Goal: Task Accomplishment & Management: Manage account settings

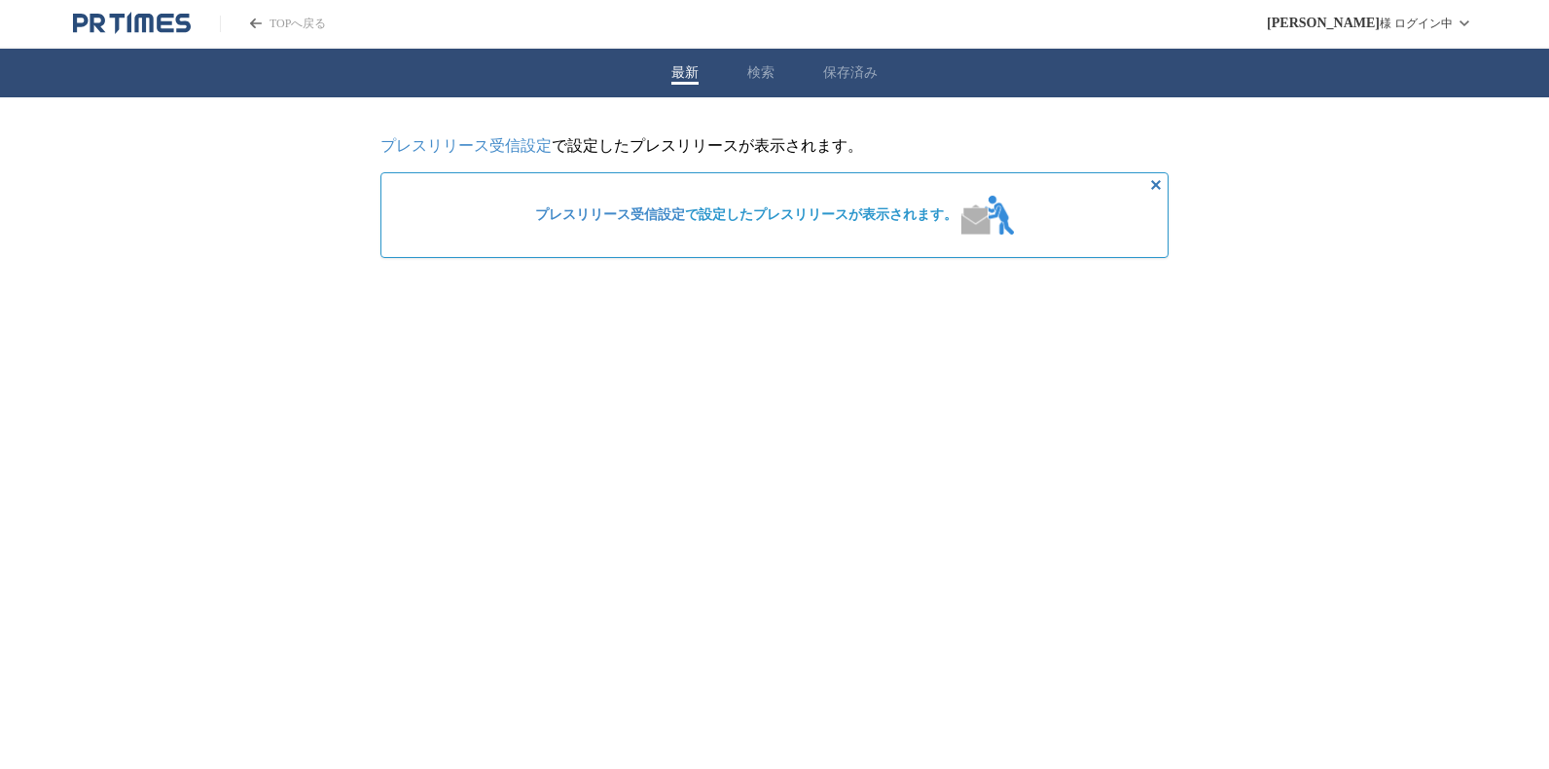
click at [490, 141] on link "プレスリリース受信設定" at bounding box center [465, 145] width 171 height 17
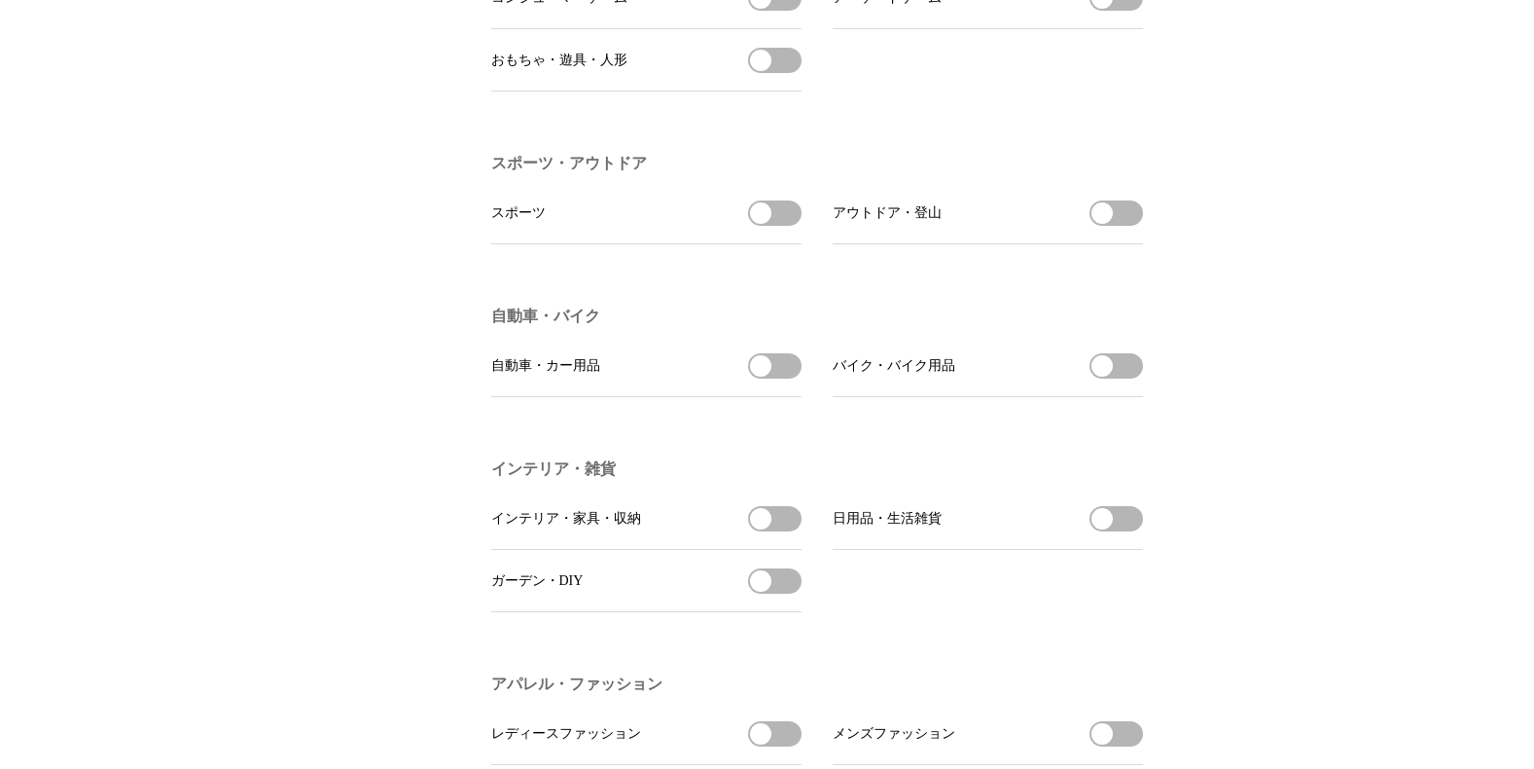
scroll to position [2077, 0]
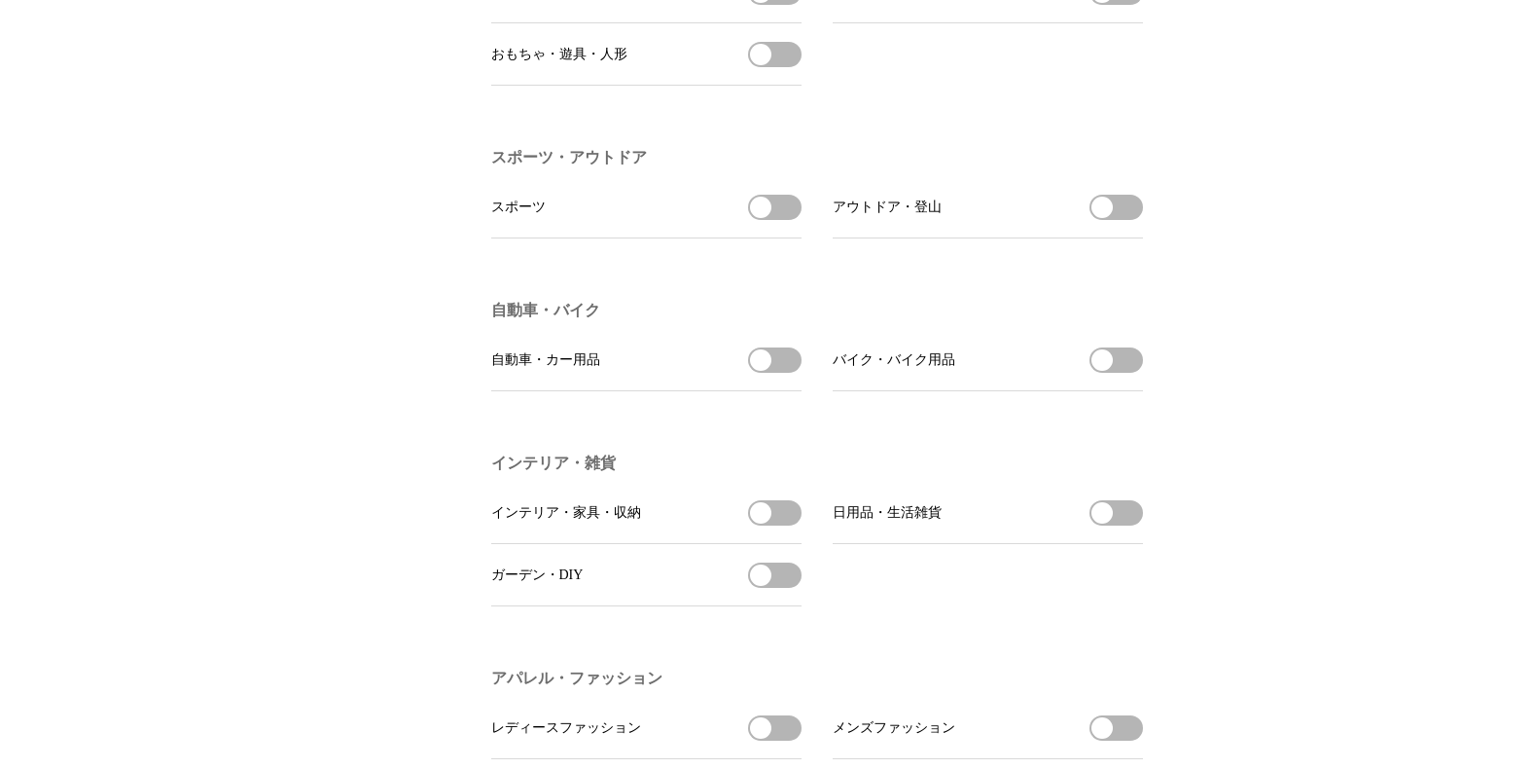
drag, startPoint x: 787, startPoint y: 238, endPoint x: 887, endPoint y: 260, distance: 102.5
click at [787, 220] on button "スポーツを受信する" at bounding box center [775, 207] width 54 height 25
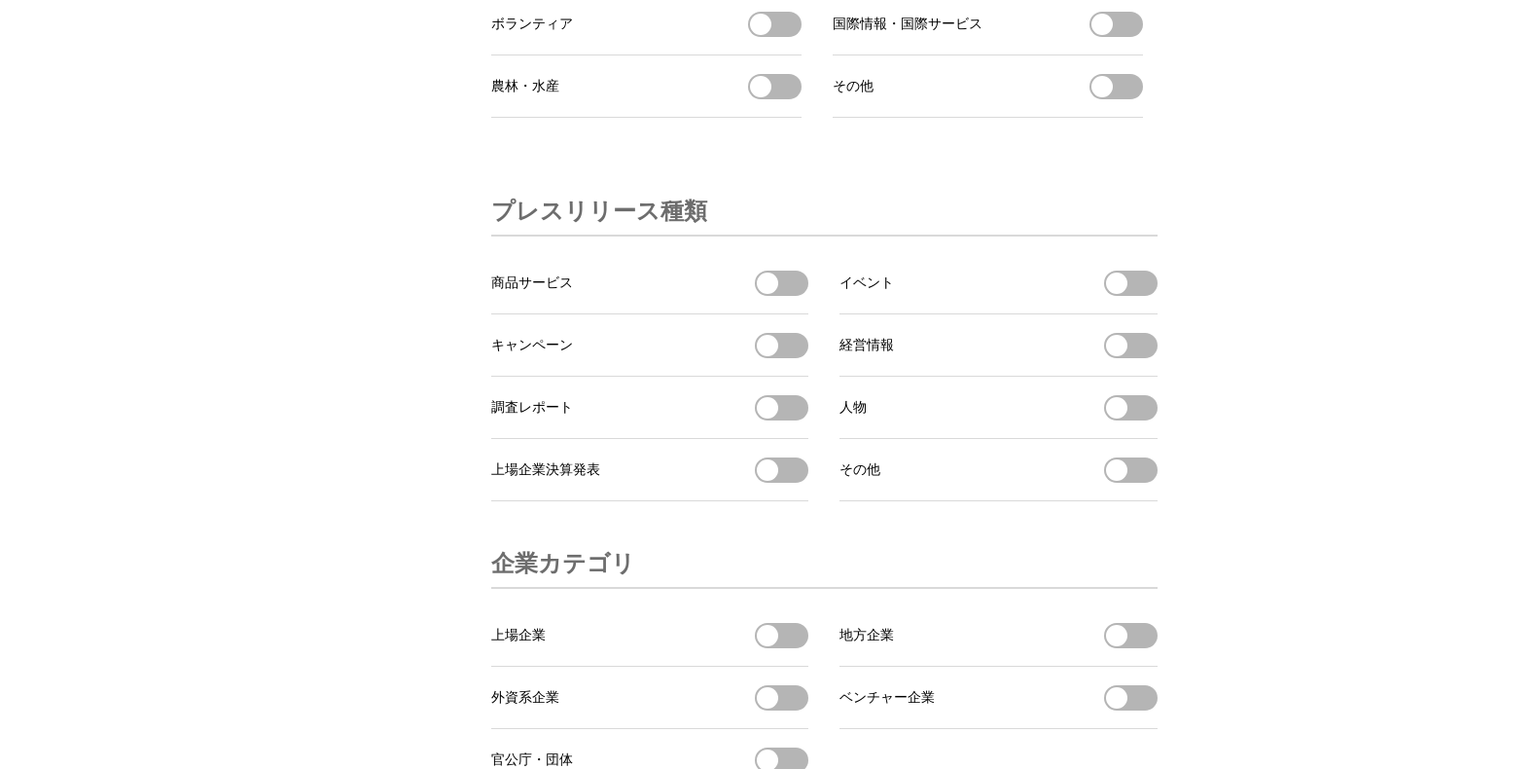
scroll to position [6015, 0]
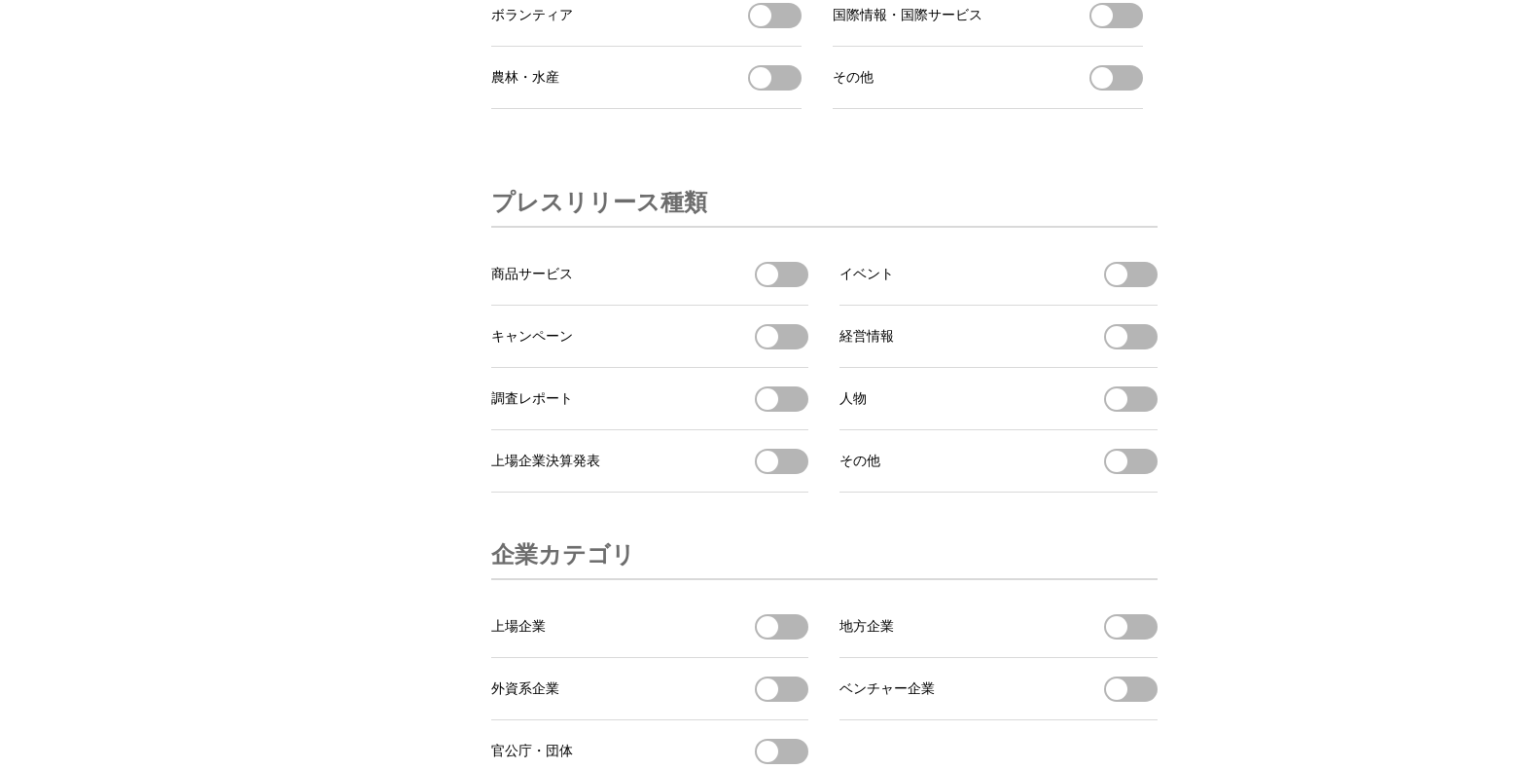
click at [1141, 287] on button "イベントを受信する" at bounding box center [1131, 274] width 54 height 25
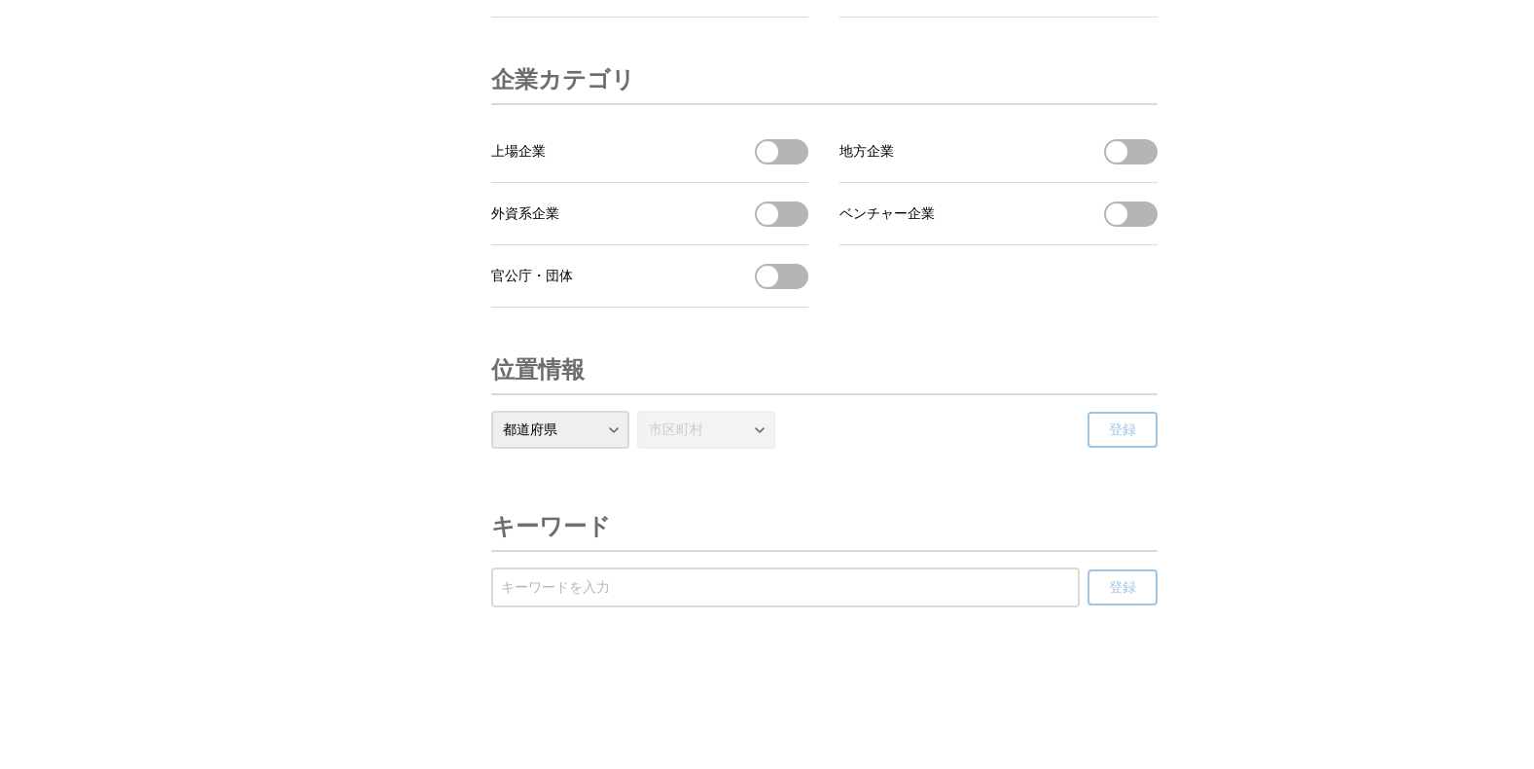
scroll to position [6579, 0]
click at [617, 428] on select "都道府県 北海道 青森県 岩手県 宮城県 秋田県 山形県 福島県 茨城県 栃木県 群馬県 埼玉県 千葉県 東京都 神奈川県 新潟県 富山県 石川県 福井県 山…" at bounding box center [560, 430] width 138 height 38
select select "14"
click at [491, 411] on select "都道府県 北海道 青森県 岩手県 宮城県 秋田県 山形県 福島県 茨城県 栃木県 群馬県 埼玉県 千葉県 東京都 神奈川県 新潟県 富山県 石川県 福井県 山…" at bounding box center [560, 430] width 138 height 38
click at [757, 427] on select "市区町村 横浜市 川崎市 相模原市 横須賀市 平塚市 鎌倉市 藤沢市 小田原市 茅ヶ崎市 逗子市 相模原市 三浦市 秦野市 厚木市 大和市 伊勢原市 海老名市…" at bounding box center [706, 430] width 138 height 38
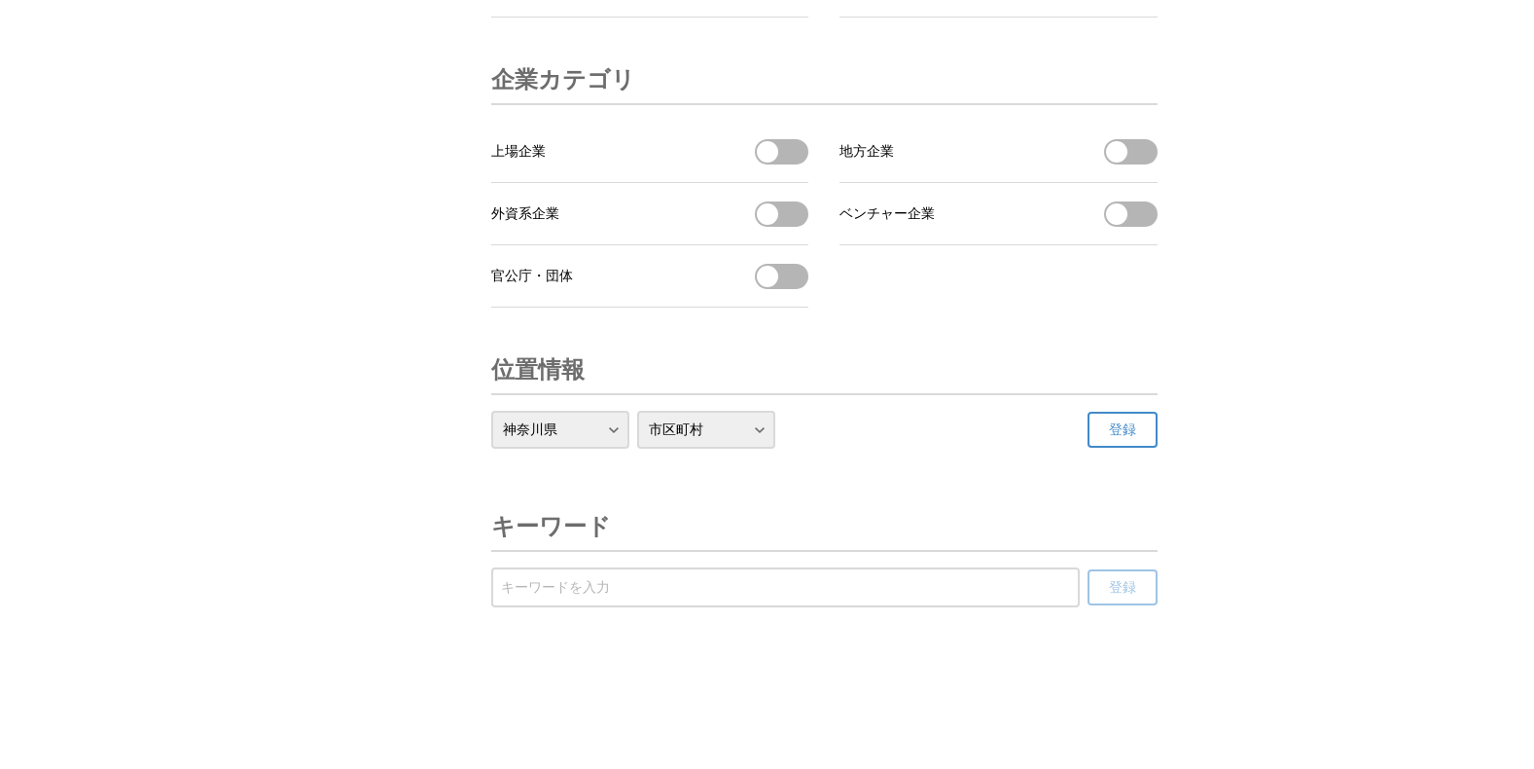
select select "14130"
click at [637, 411] on select "市区町村 横浜市 川崎市 相模原市 横須賀市 平塚市 鎌倉市 藤沢市 小田原市 茅ヶ崎市 逗子市 相模原市 三浦市 秦野市 厚木市 大和市 伊勢原市 海老名市…" at bounding box center [706, 430] width 138 height 38
click at [1133, 426] on span "登録" at bounding box center [1122, 430] width 27 height 18
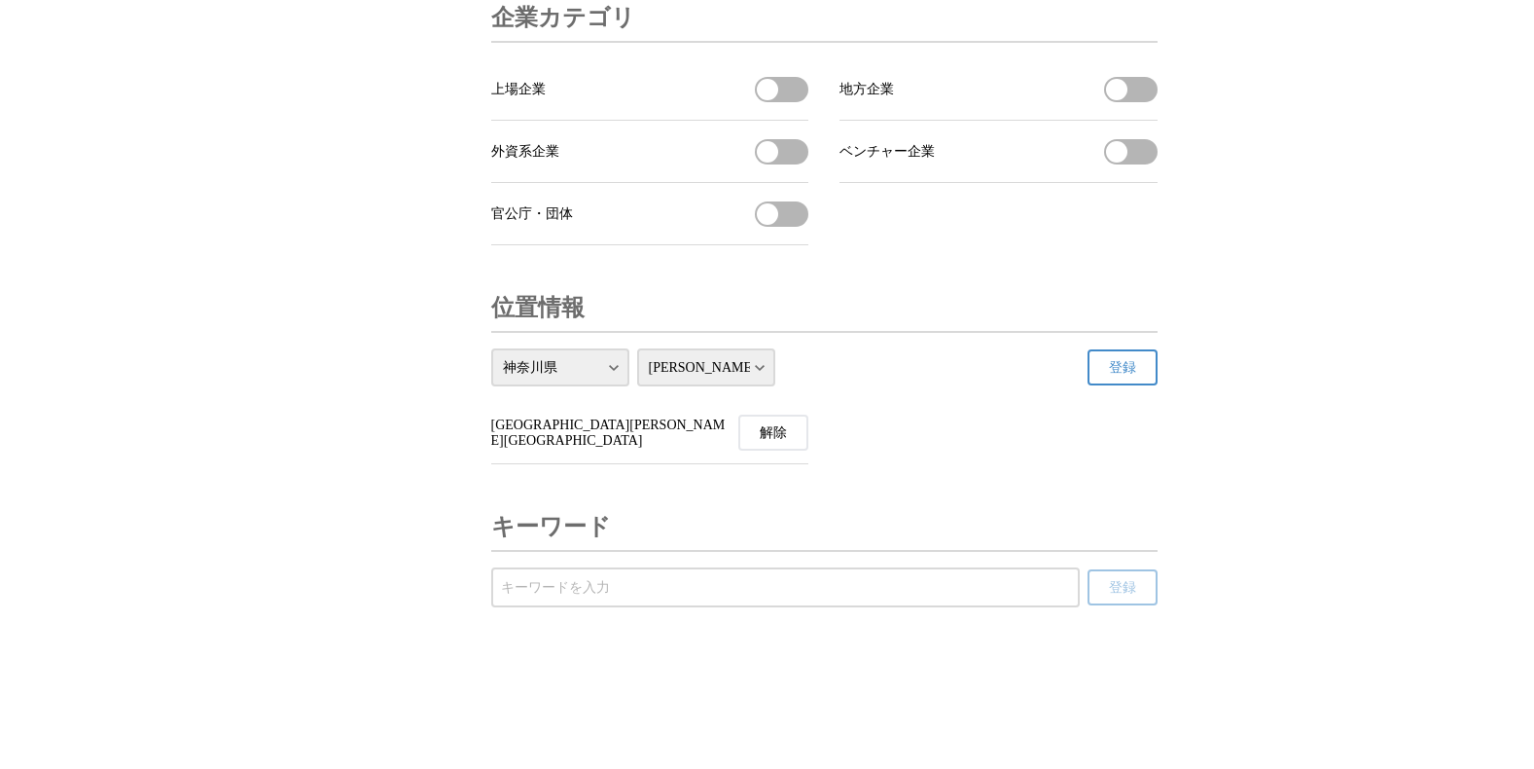
click at [516, 598] on input "受信するキーワードを登録する" at bounding box center [785, 587] width 569 height 21
type input "PFP"
drag, startPoint x: 1110, startPoint y: 654, endPoint x: 1133, endPoint y: 662, distance: 23.7
click at [1110, 596] on span "登録" at bounding box center [1122, 588] width 27 height 18
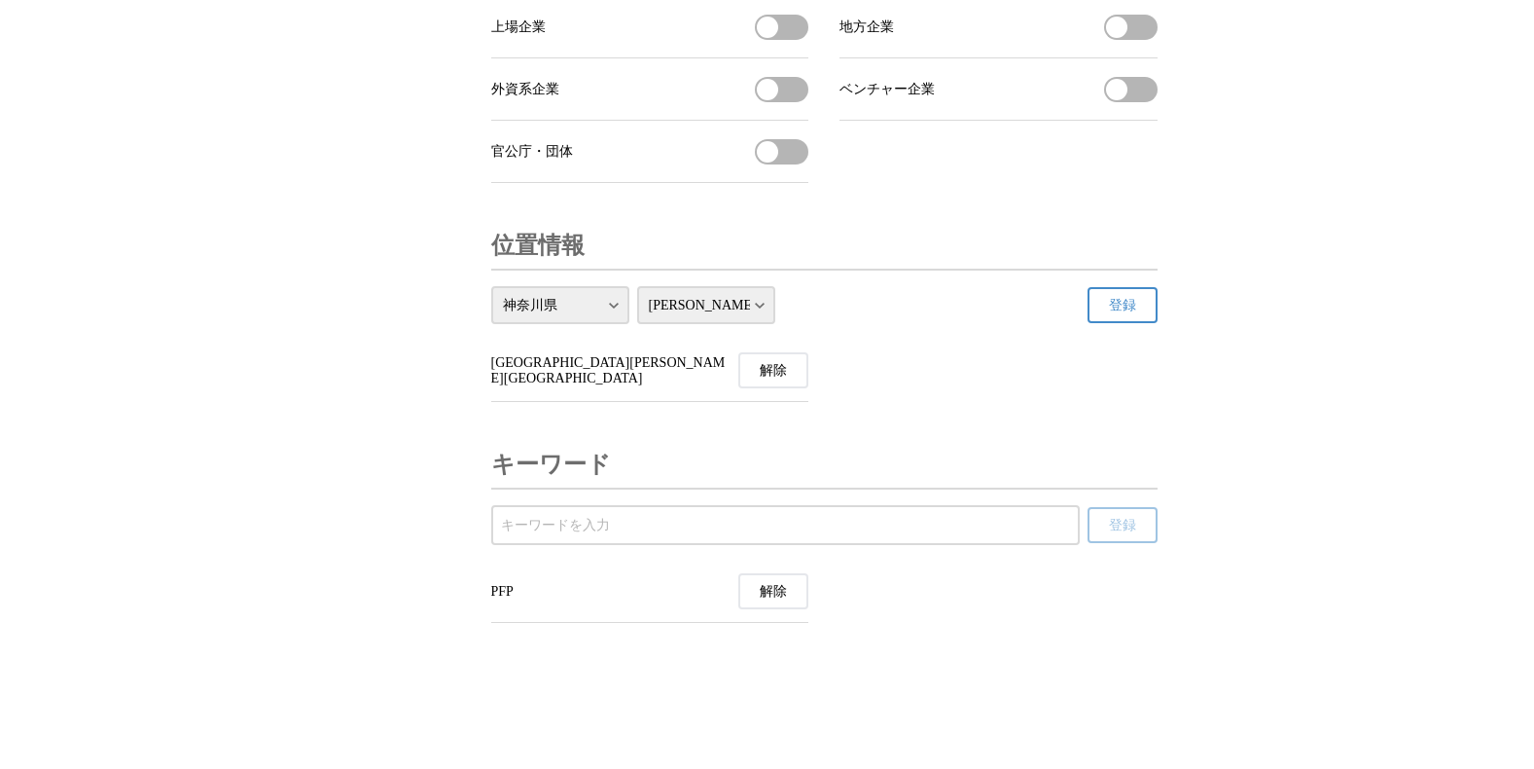
scroll to position [6703, 0]
click at [764, 572] on li "PFP 解除" at bounding box center [650, 591] width 318 height 62
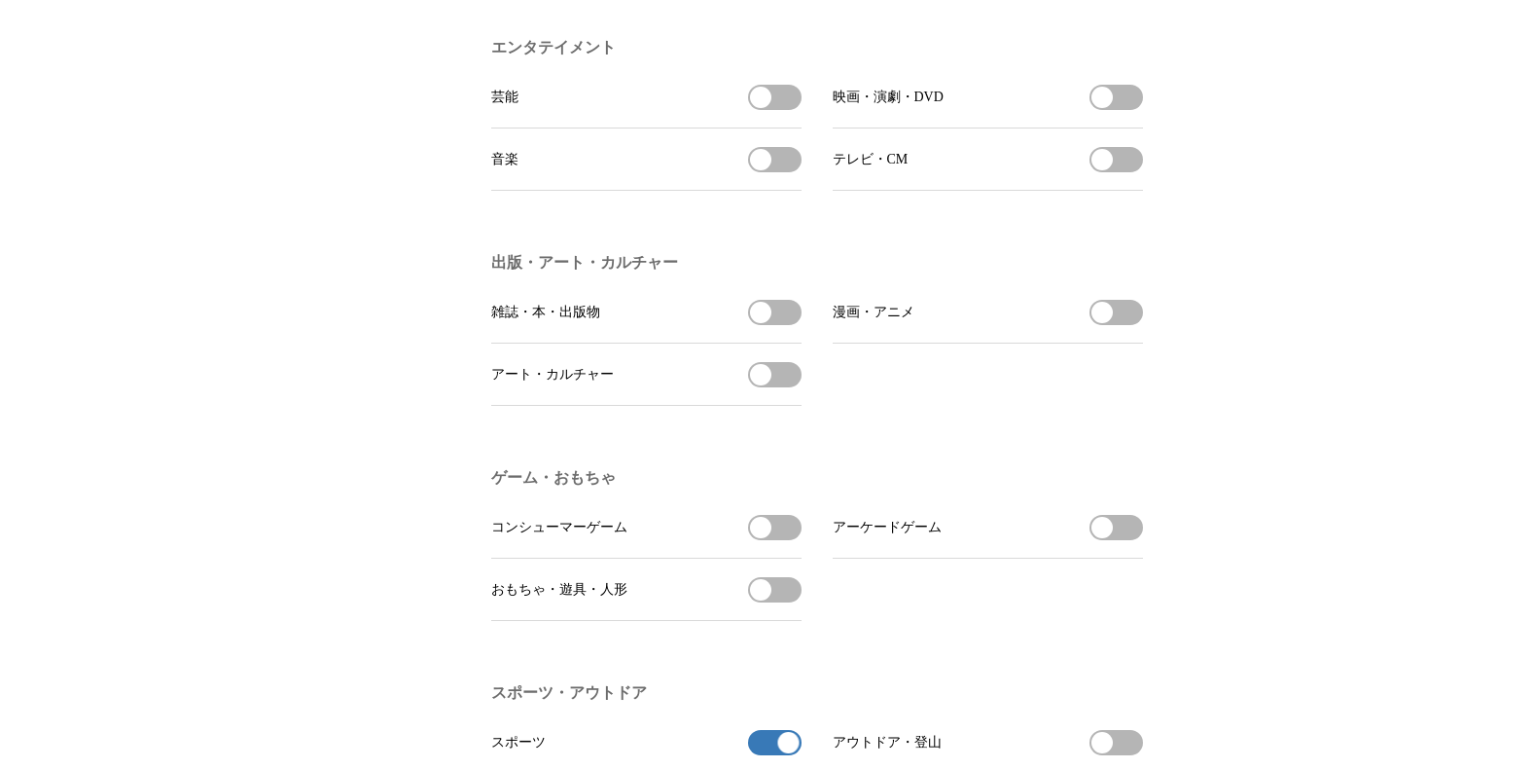
scroll to position [0, 0]
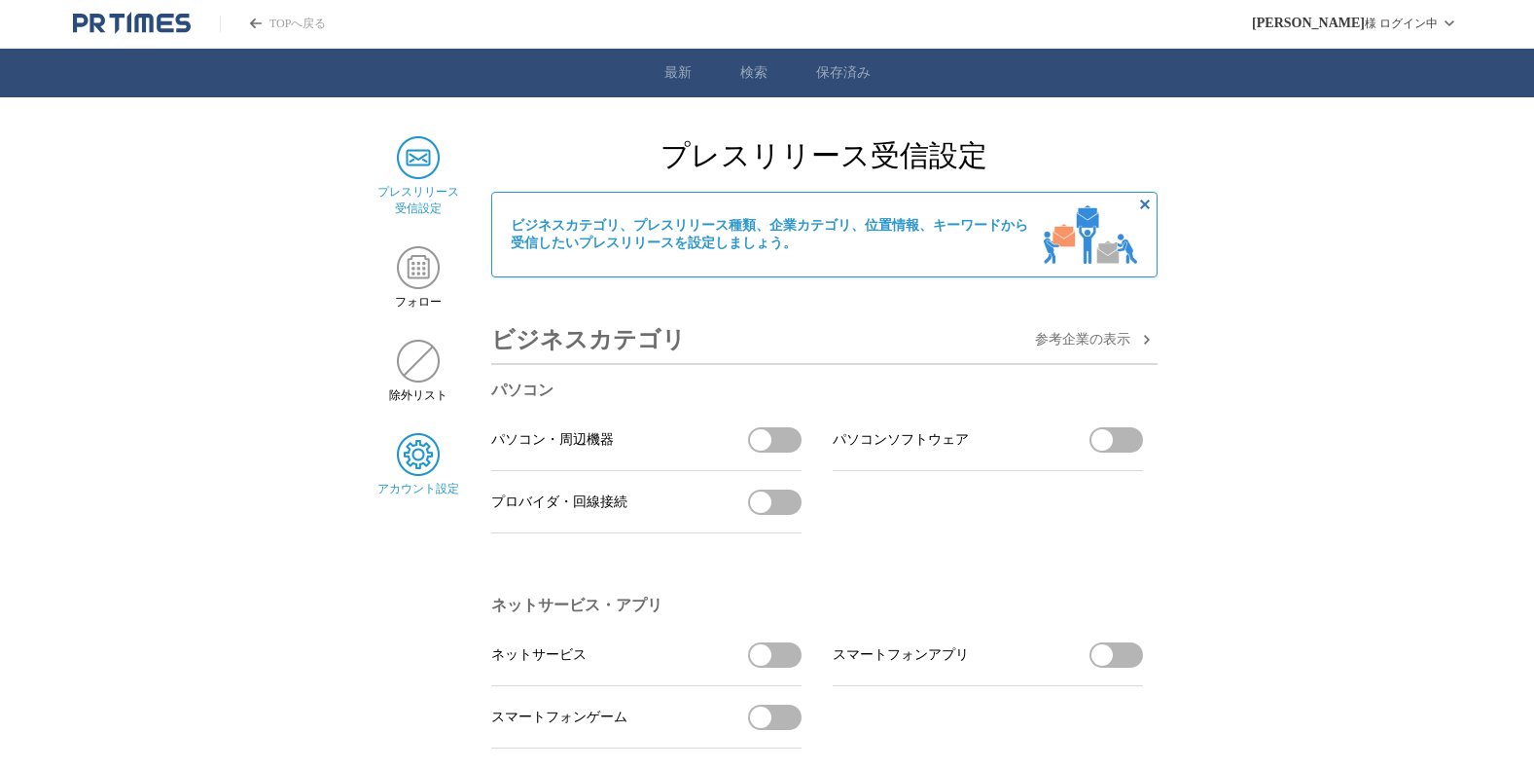
click at [422, 468] on img at bounding box center [418, 454] width 43 height 43
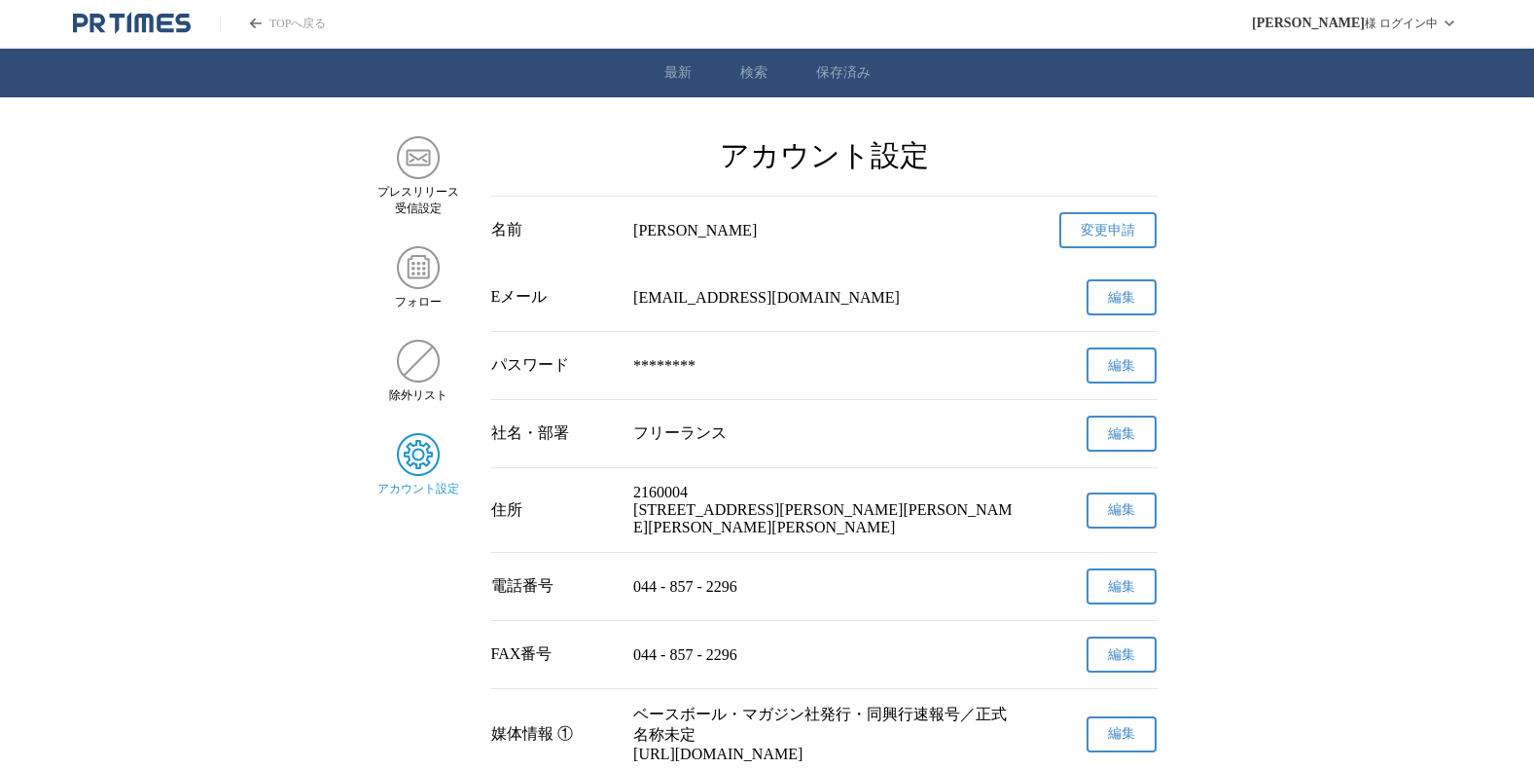
scroll to position [660, 0]
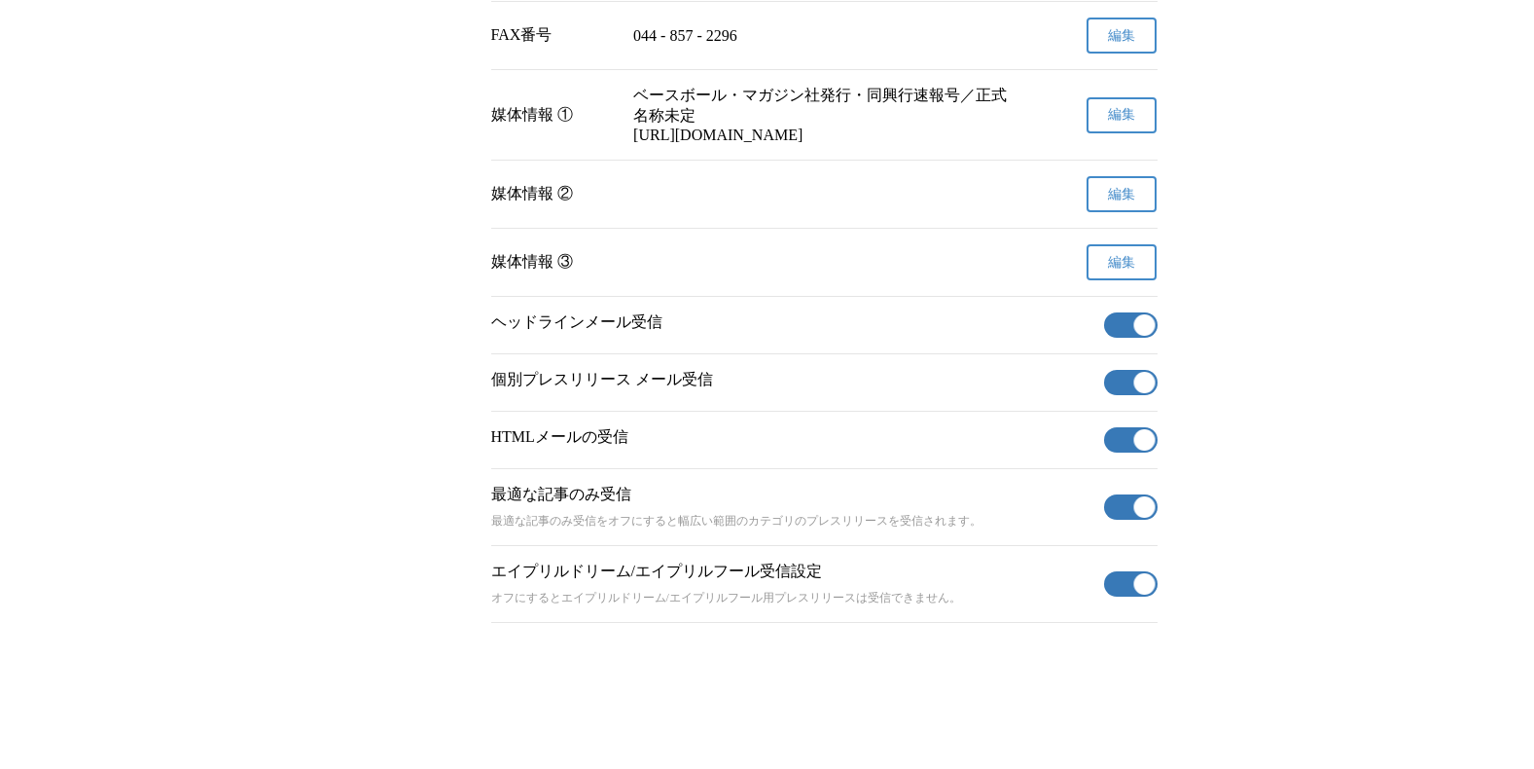
drag, startPoint x: 1124, startPoint y: 585, endPoint x: 1211, endPoint y: 580, distance: 87.7
click at [1124, 585] on button "有効" at bounding box center [1131, 583] width 54 height 25
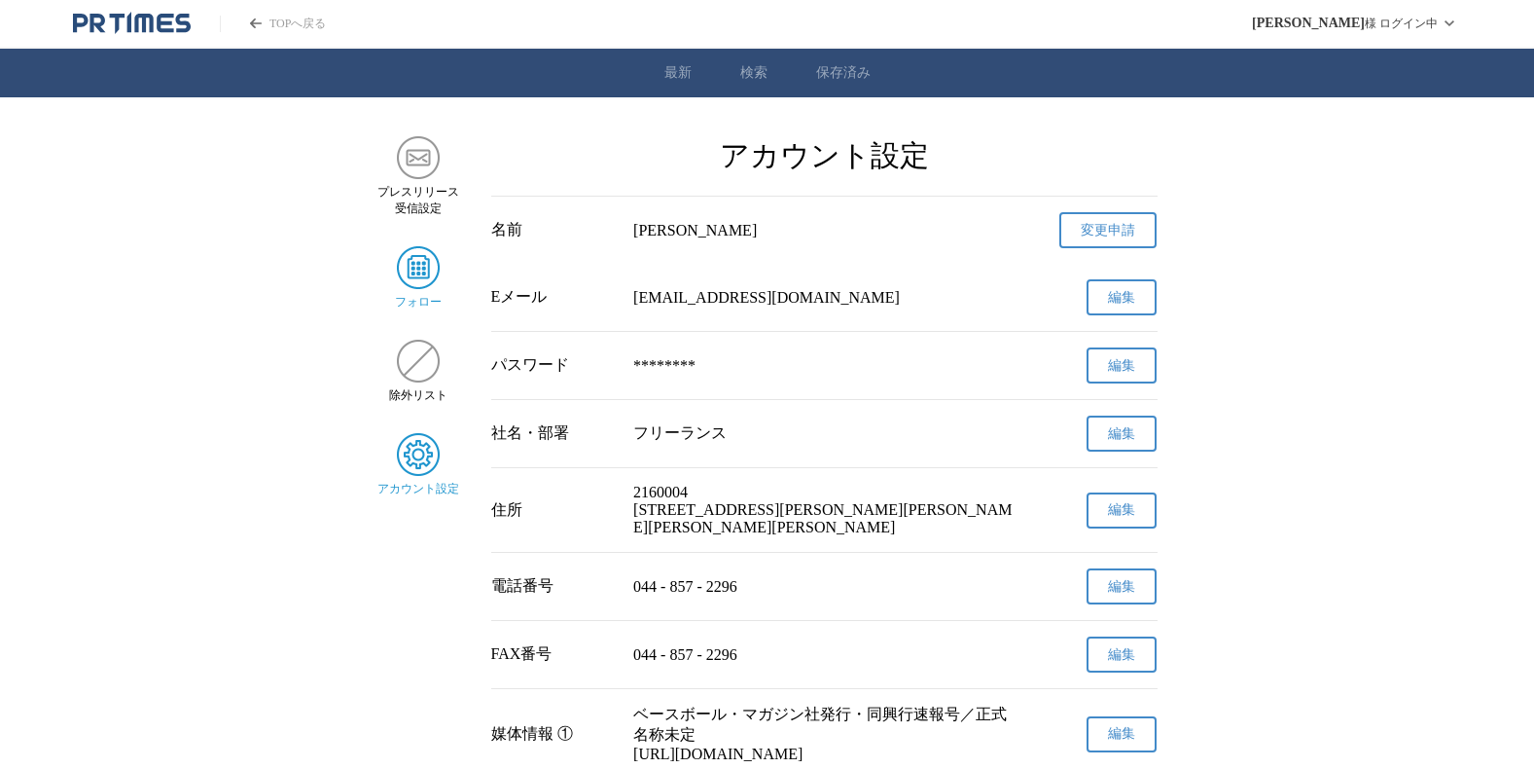
drag, startPoint x: 426, startPoint y: 266, endPoint x: 437, endPoint y: 265, distance: 10.7
click at [426, 266] on img at bounding box center [418, 267] width 43 height 43
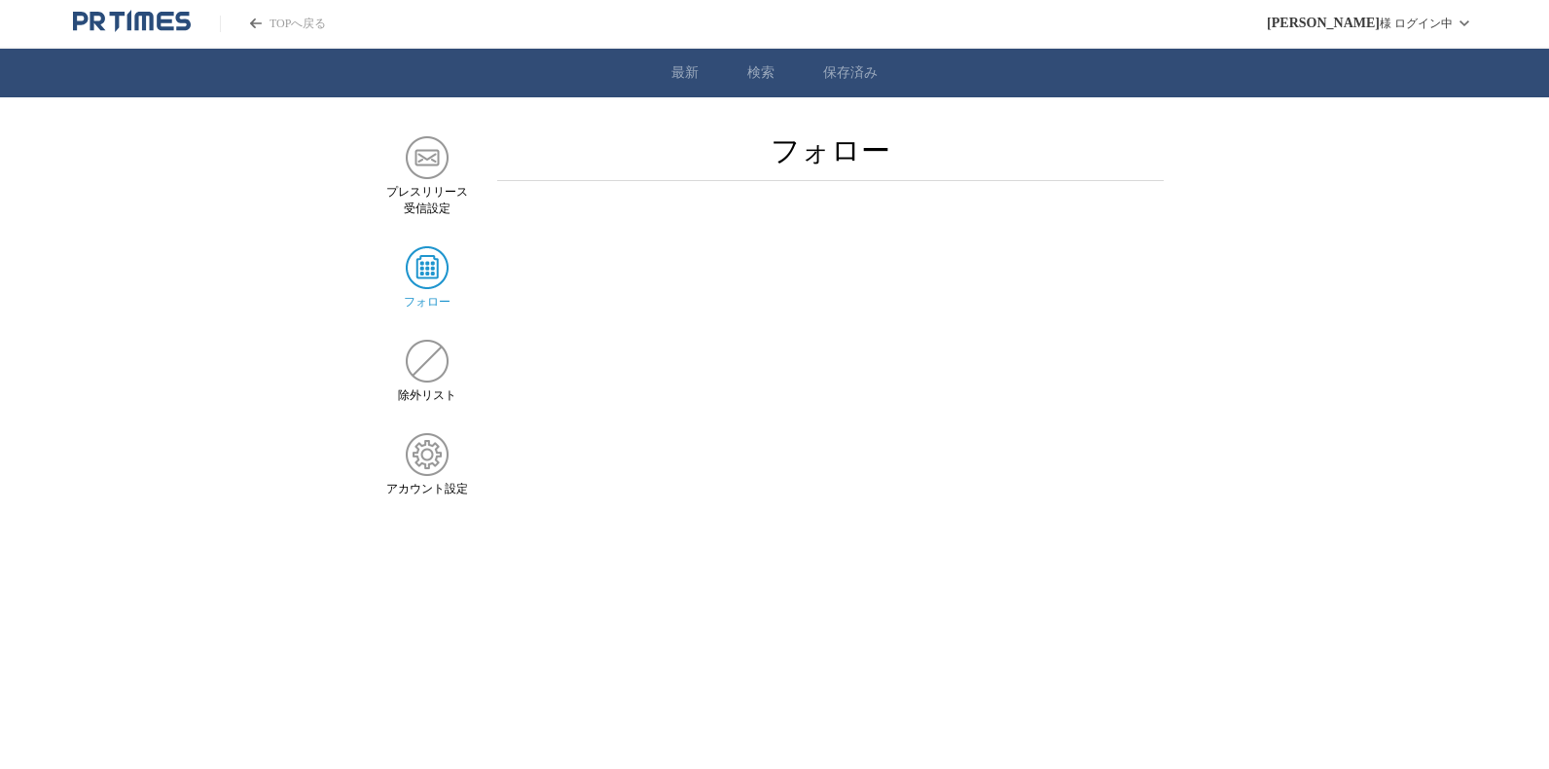
click at [1544, 497] on html "TOPへ戻る [PERSON_NAME] ログイン中 最新 検索 保存済み プレスリリース 受信設定 フォロー 除外リスト アカウント設定 フォロー" at bounding box center [774, 248] width 1549 height 497
click at [1540, 497] on html "TOPへ戻る 増田 茂 様 ログイン中 最新 検索 保存済み プレスリリース 受信設定 フォロー 除外リスト アカウント設定 フォロー" at bounding box center [774, 248] width 1549 height 497
click at [418, 154] on img at bounding box center [427, 157] width 43 height 43
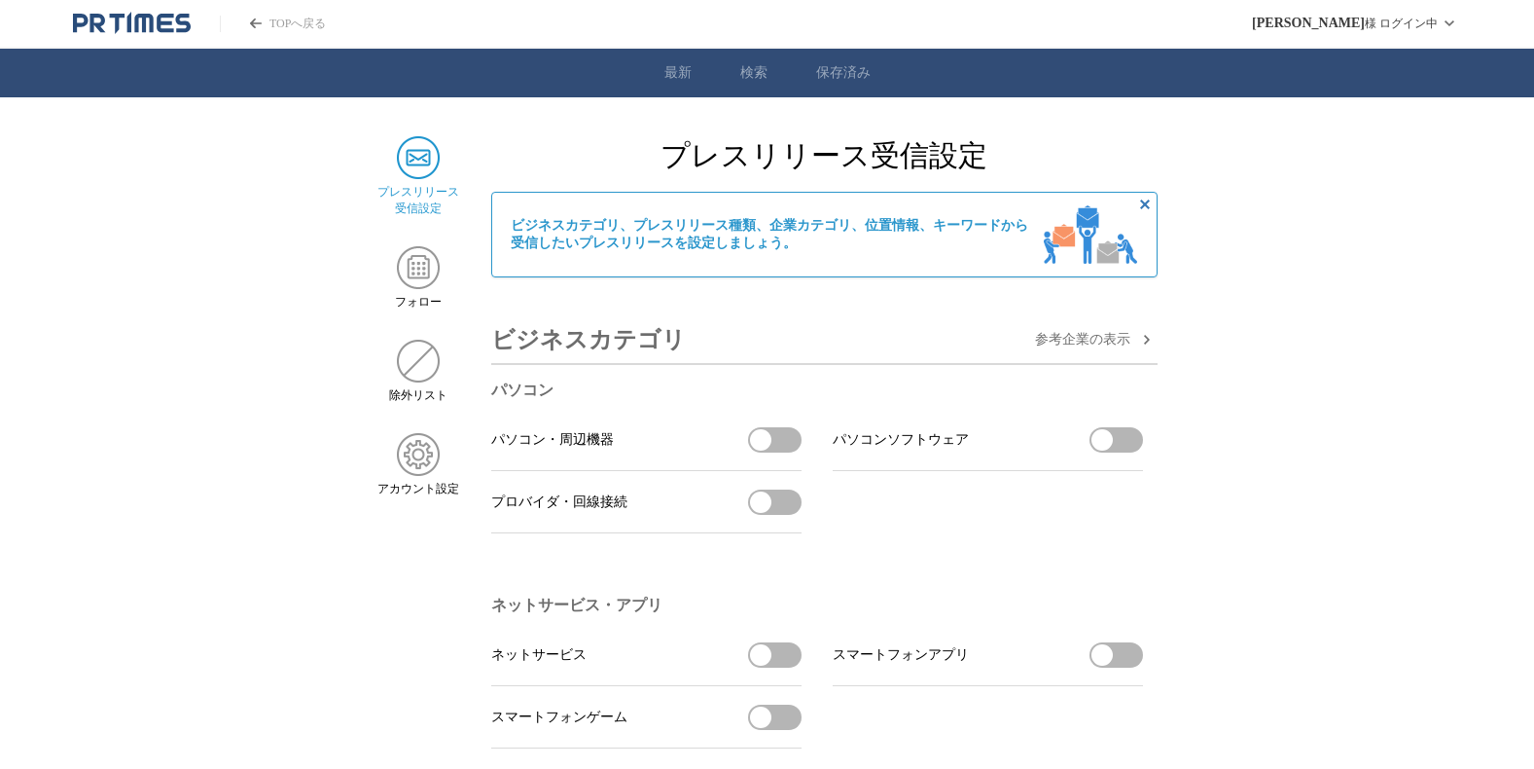
click at [1146, 208] on icon "非表示にする" at bounding box center [1145, 204] width 10 height 10
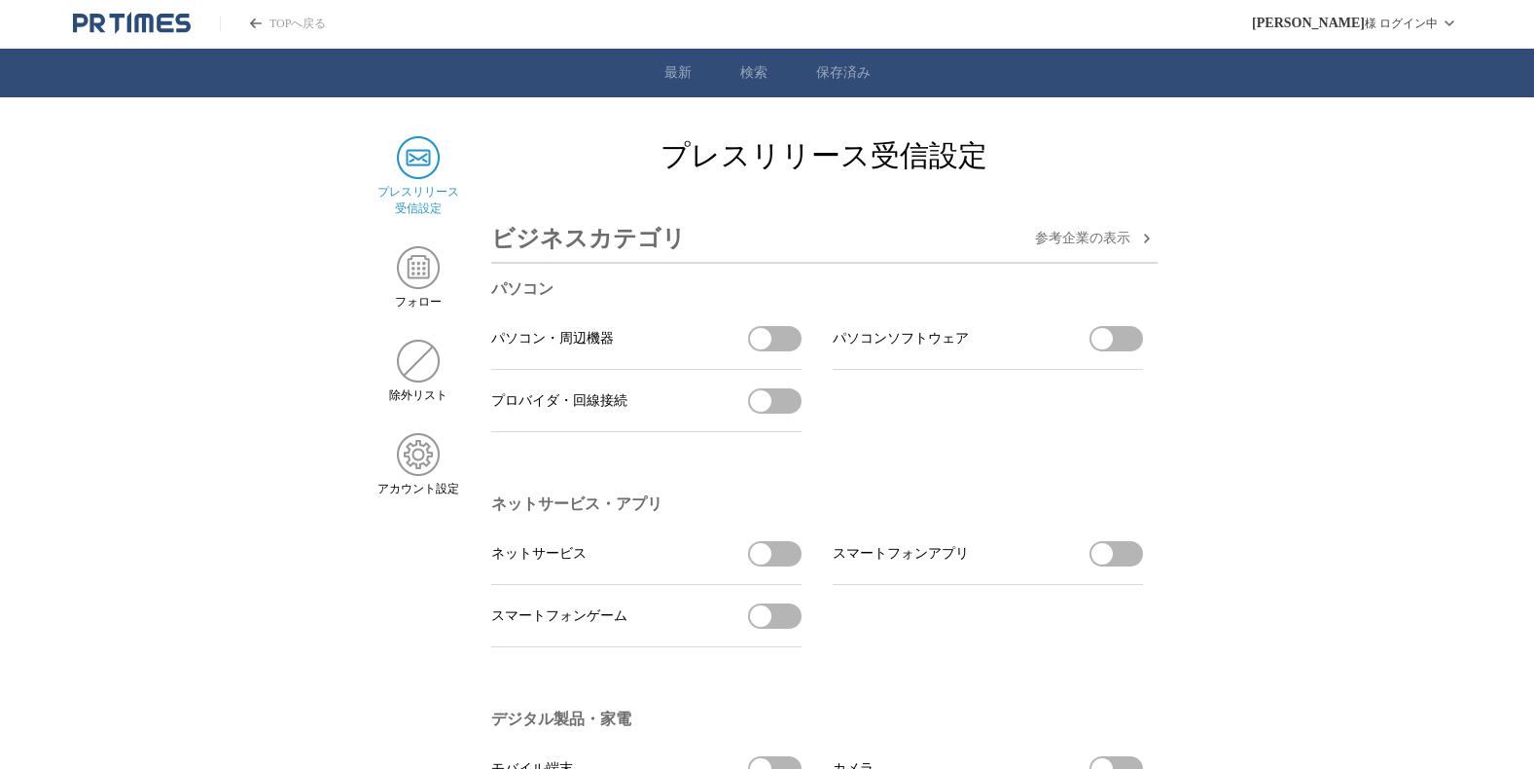
click at [831, 72] on link "保存済み" at bounding box center [843, 73] width 54 height 18
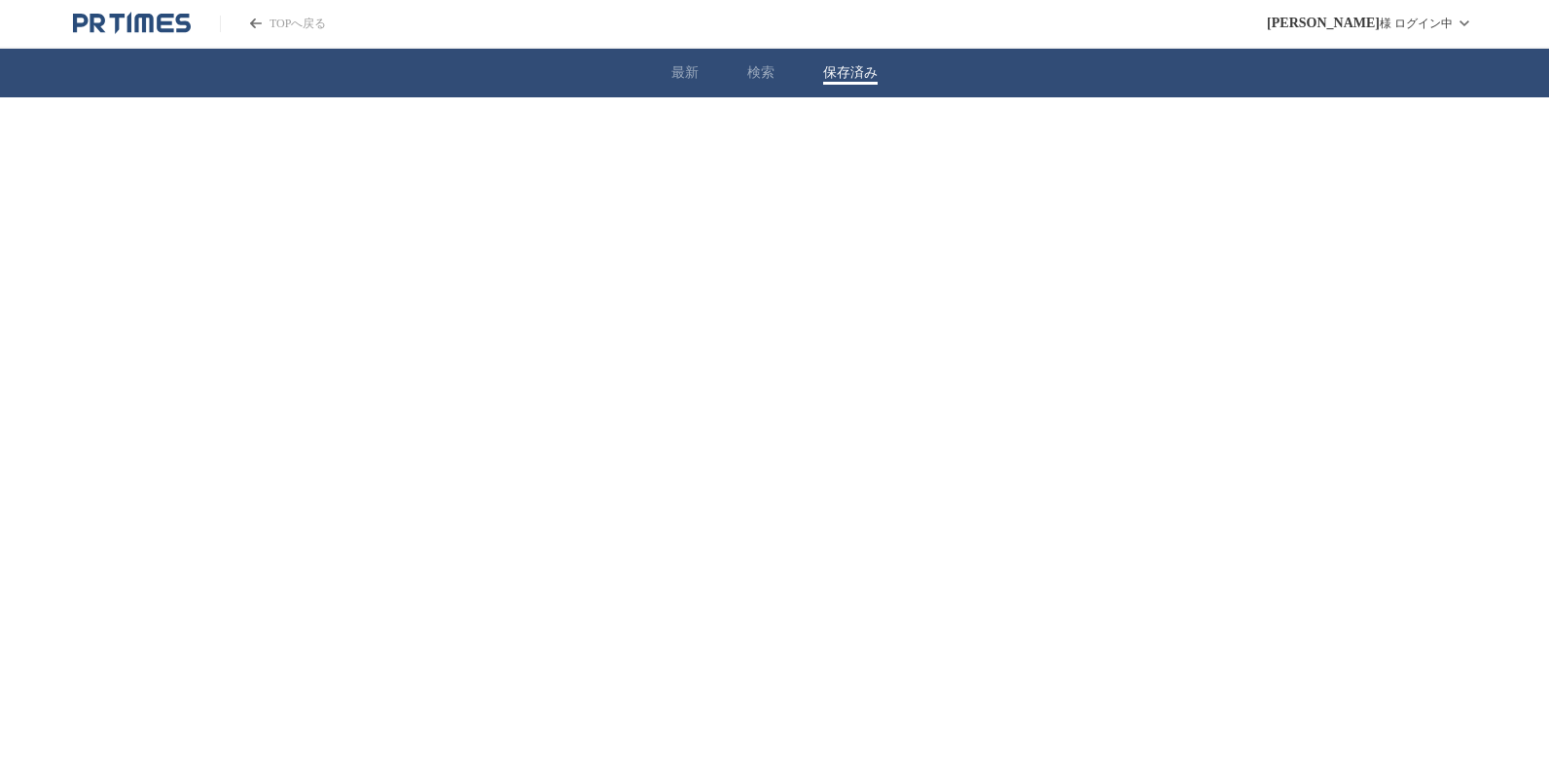
drag, startPoint x: 681, startPoint y: 66, endPoint x: 692, endPoint y: 66, distance: 10.7
click at [681, 66] on button "最新" at bounding box center [684, 73] width 27 height 18
